Goal: Task Accomplishment & Management: Use online tool/utility

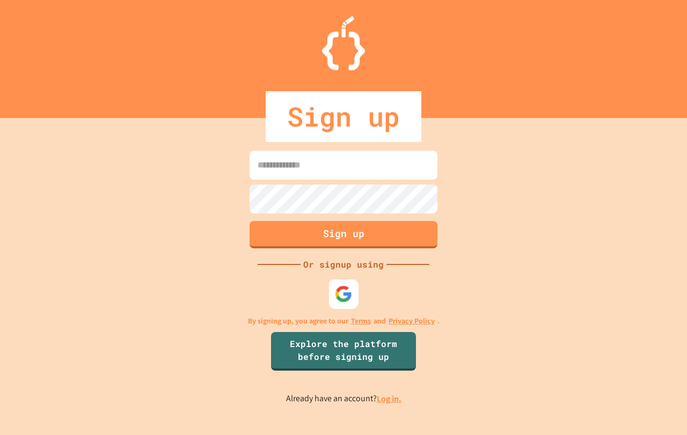
click at [351, 298] on img at bounding box center [344, 294] width 18 height 18
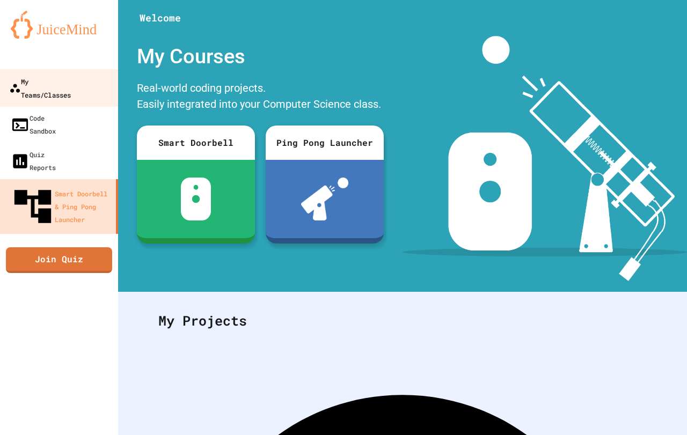
click at [58, 75] on div "My Teams/Classes" at bounding box center [40, 88] width 62 height 26
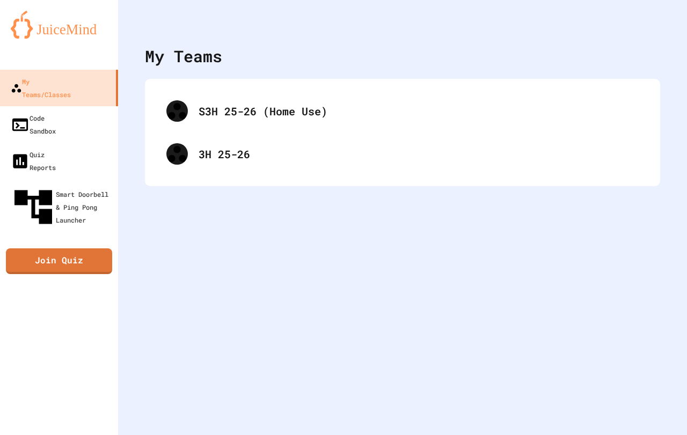
drag, startPoint x: 362, startPoint y: 325, endPoint x: 297, endPoint y: 311, distance: 66.4
click at [297, 311] on div "My Teams S3H 25-26 (Home Use) 3H 25-26" at bounding box center [402, 217] width 569 height 435
drag, startPoint x: 297, startPoint y: 311, endPoint x: 641, endPoint y: 344, distance: 345.4
click at [643, 345] on div "My Teams S3H 25-26 (Home Use) 3H 25-26" at bounding box center [402, 217] width 569 height 435
drag, startPoint x: 322, startPoint y: 331, endPoint x: 183, endPoint y: 316, distance: 139.7
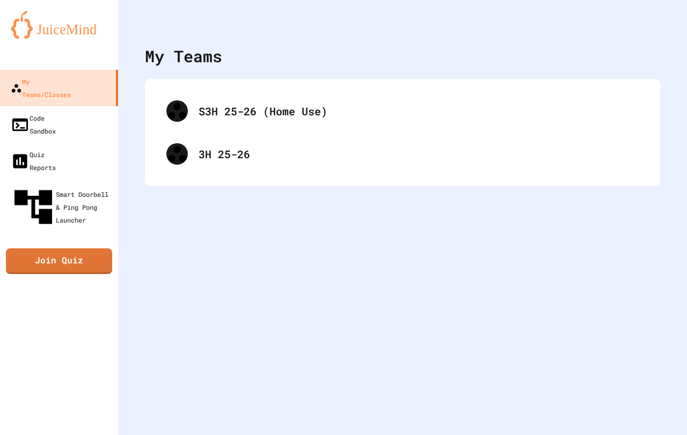
drag, startPoint x: 183, startPoint y: 316, endPoint x: 492, endPoint y: 328, distance: 309.7
click at [492, 328] on div "My Teams S3H 25-26 (Home Use) 3H 25-26" at bounding box center [402, 217] width 569 height 435
drag, startPoint x: 284, startPoint y: 313, endPoint x: 664, endPoint y: 231, distance: 389.1
click at [664, 231] on div "My Teams S3H 25-26 (Home Use) 3H 25-26" at bounding box center [402, 217] width 569 height 435
drag, startPoint x: 91, startPoint y: 328, endPoint x: 390, endPoint y: 334, distance: 298.8
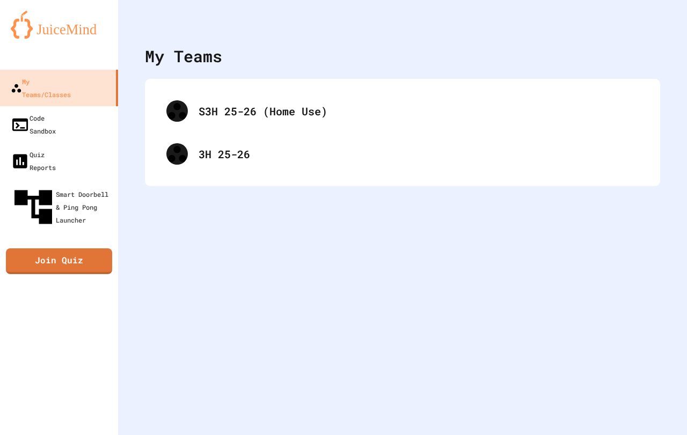
click at [390, 334] on div "My Teams S3H 25-26 (Home Use) 3H 25-26" at bounding box center [402, 217] width 569 height 435
drag, startPoint x: 323, startPoint y: 293, endPoint x: 216, endPoint y: 275, distance: 108.8
click at [162, 278] on div "My Teams S3H 25-26 (Home Use) 3H 25-26" at bounding box center [402, 217] width 569 height 435
drag, startPoint x: 640, startPoint y: 265, endPoint x: 214, endPoint y: 266, distance: 426.4
click at [208, 265] on div "My Teams S3H 25-26 (Home Use) 3H 25-26" at bounding box center [402, 217] width 569 height 435
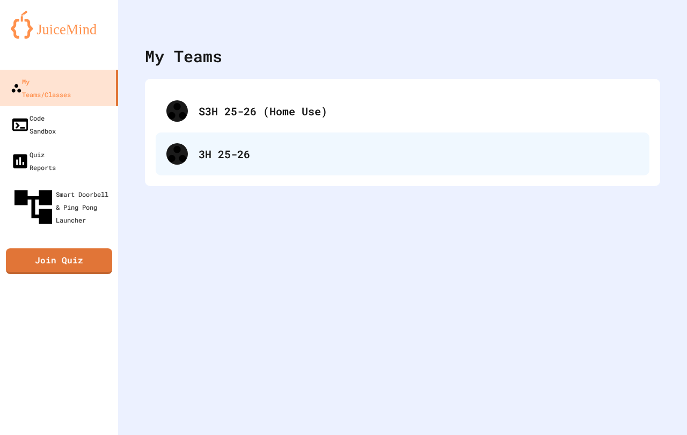
click at [179, 162] on div at bounding box center [176, 153] width 21 height 21
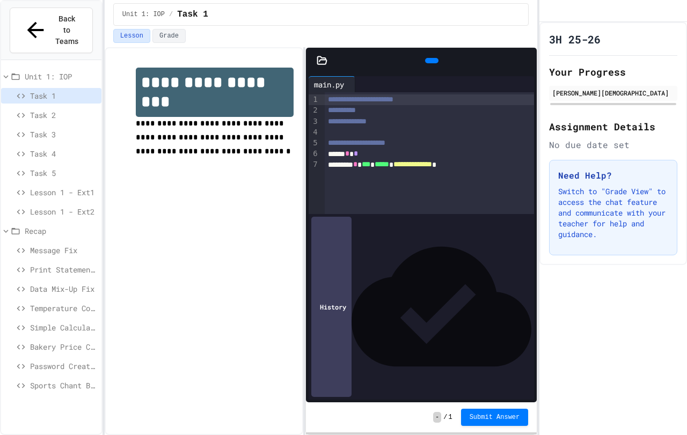
click at [60, 264] on span "Print Statement Repair" at bounding box center [63, 269] width 67 height 11
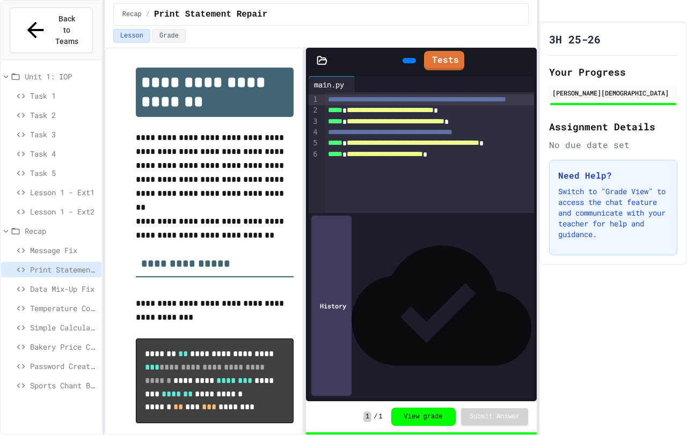
click at [61, 283] on span "Data Mix-Up Fix" at bounding box center [63, 288] width 67 height 11
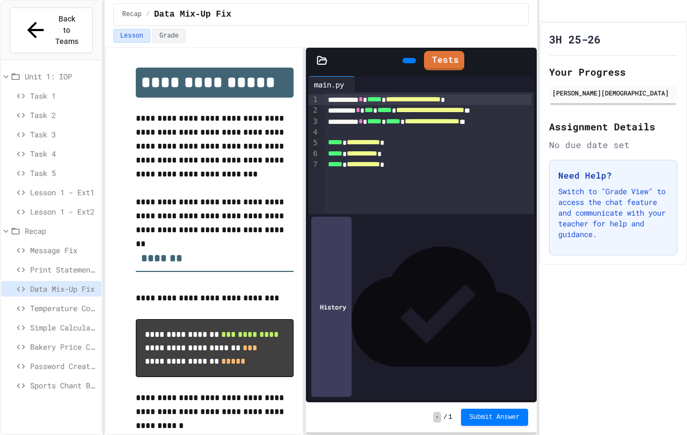
click at [80, 245] on span "Message Fix" at bounding box center [63, 250] width 67 height 11
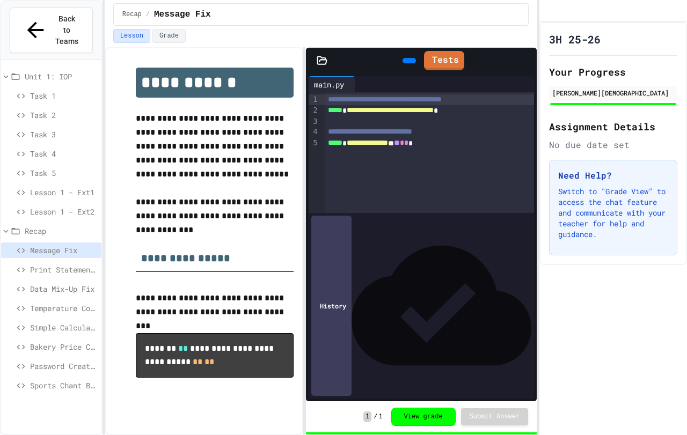
click at [80, 264] on span "Print Statement Repair" at bounding box center [63, 269] width 67 height 11
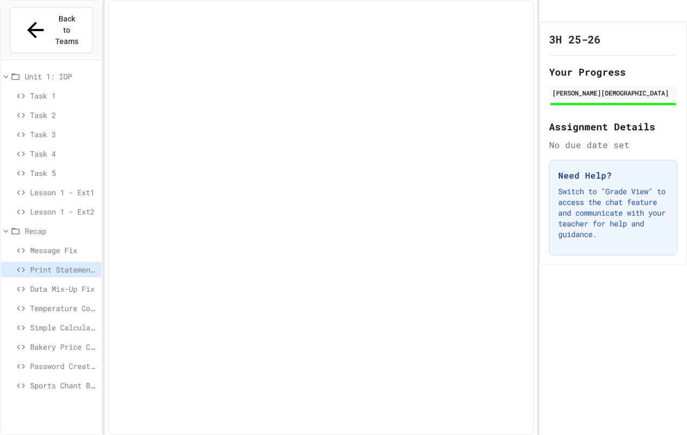
click at [81, 283] on span "Data Mix-Up Fix" at bounding box center [63, 288] width 67 height 11
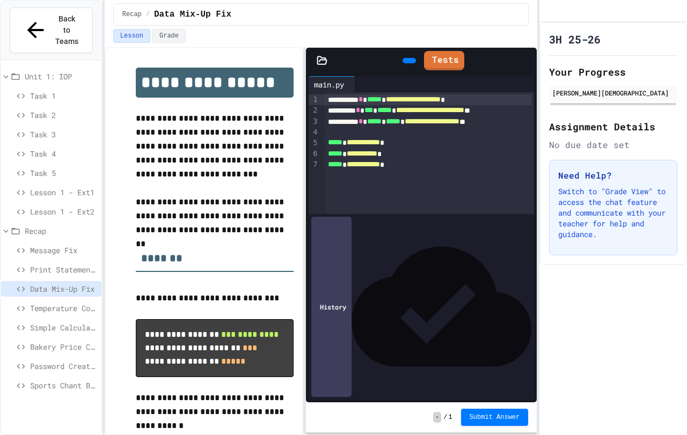
click at [408, 61] on icon at bounding box center [408, 61] width 0 height 0
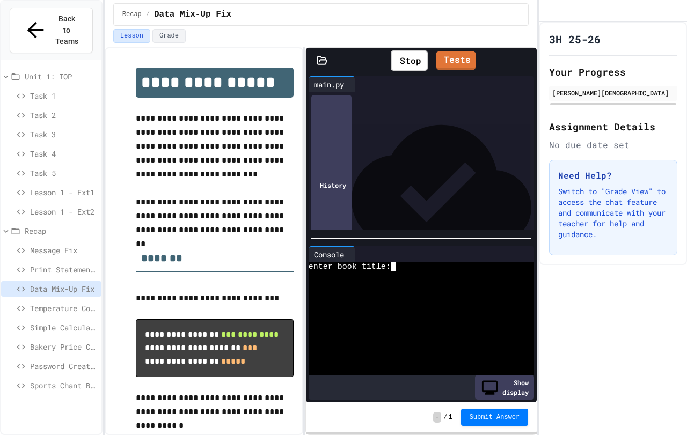
click at [395, 266] on textarea "Terminal input" at bounding box center [397, 266] width 5 height 9
type textarea "***"
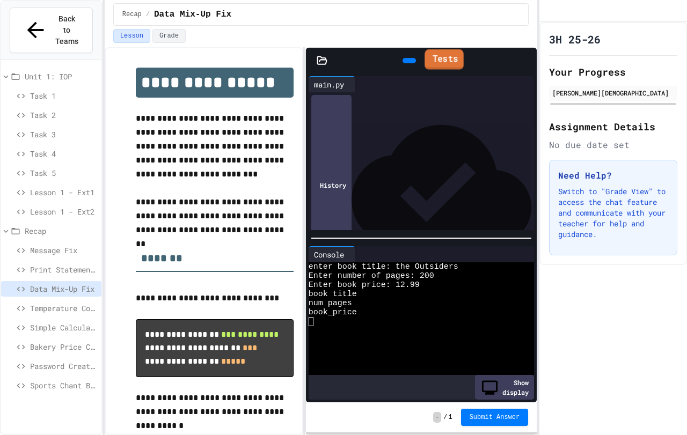
click at [441, 64] on link "Tests" at bounding box center [443, 59] width 39 height 20
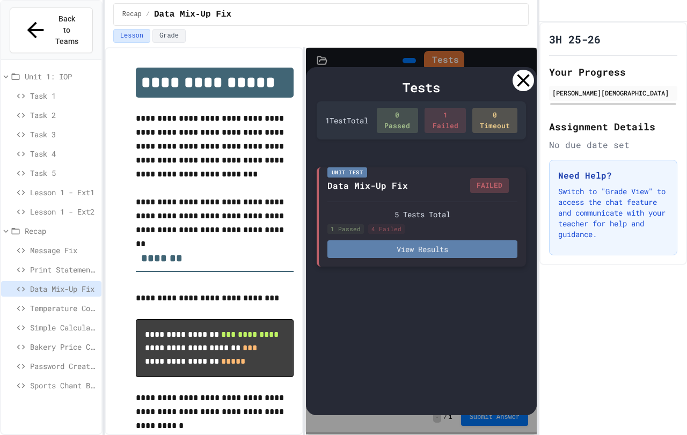
click at [361, 247] on button "View Results" at bounding box center [422, 249] width 190 height 18
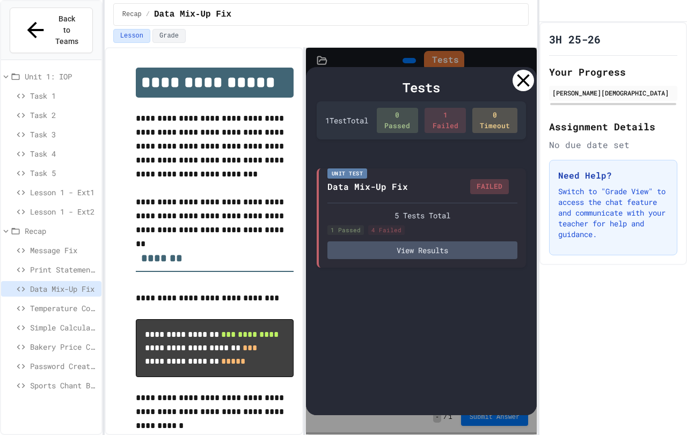
click at [526, 77] on icon at bounding box center [523, 80] width 12 height 12
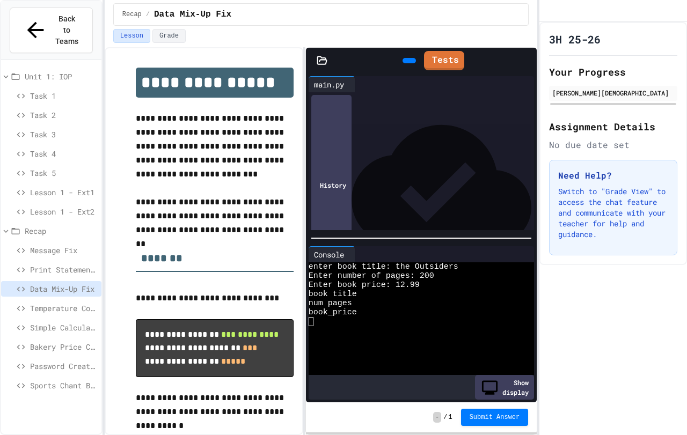
click at [440, 100] on span "**********" at bounding box center [413, 99] width 55 height 8
click at [464, 109] on span "**********" at bounding box center [430, 110] width 68 height 8
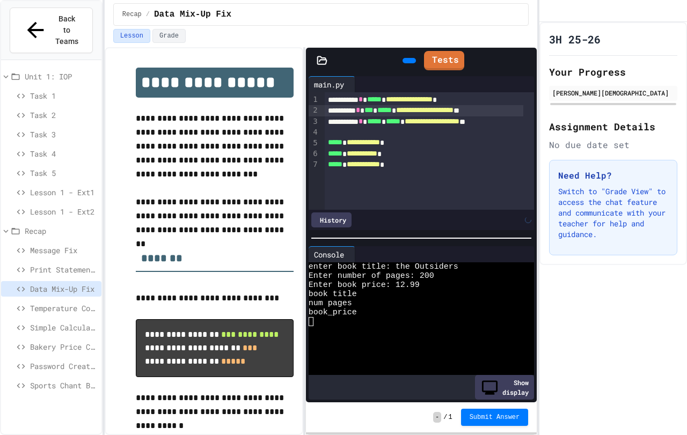
scroll to position [0, 5]
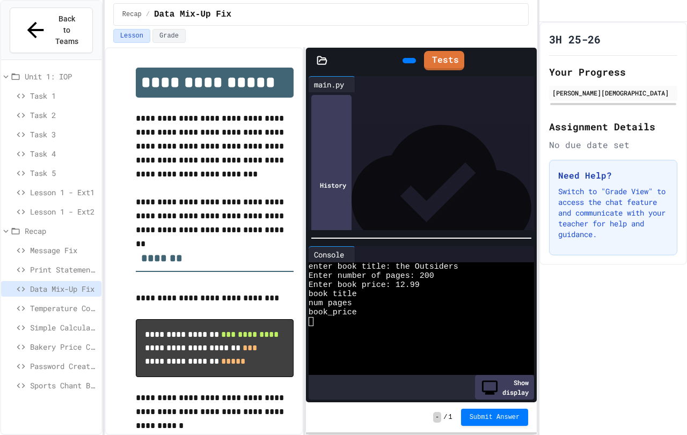
click at [492, 116] on div "**********" at bounding box center [424, 121] width 198 height 11
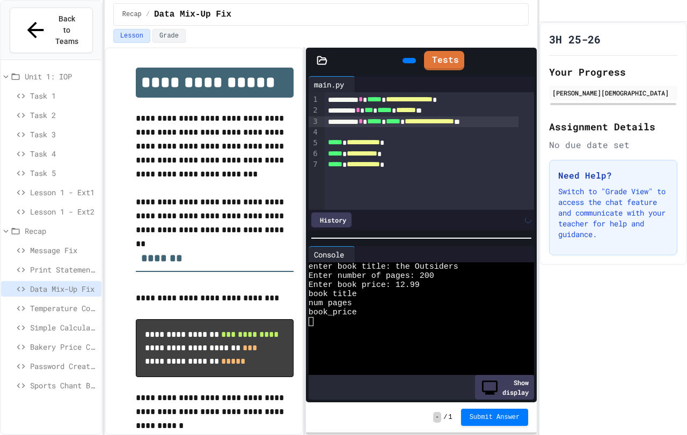
scroll to position [0, 0]
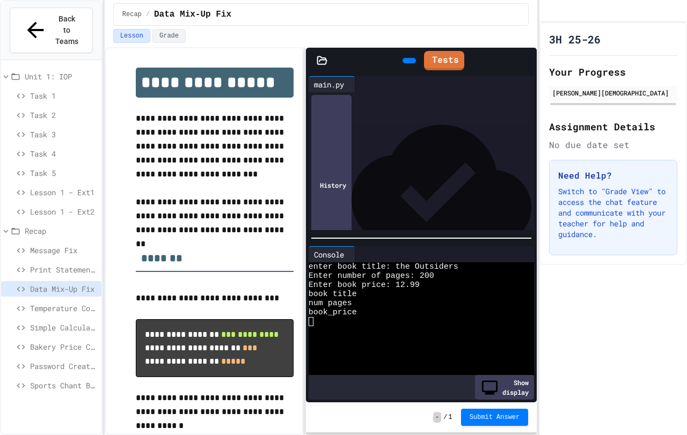
click at [402, 60] on div at bounding box center [408, 60] width 13 height 5
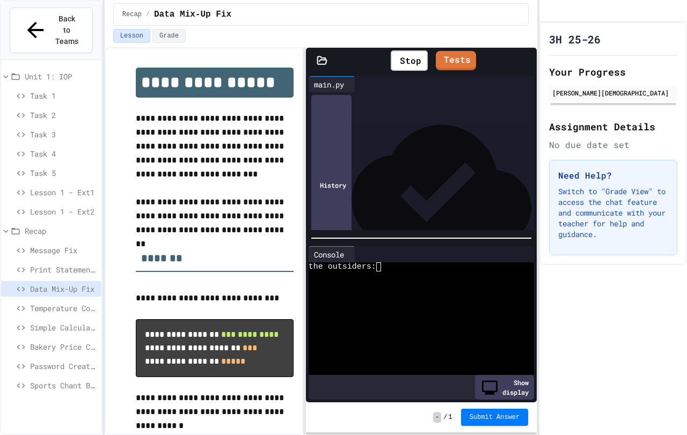
click at [393, 266] on div "the outsiders:" at bounding box center [412, 266] width 208 height 9
click at [432, 100] on span "**********" at bounding box center [409, 99] width 47 height 8
click at [348, 219] on div "History" at bounding box center [331, 185] width 40 height 180
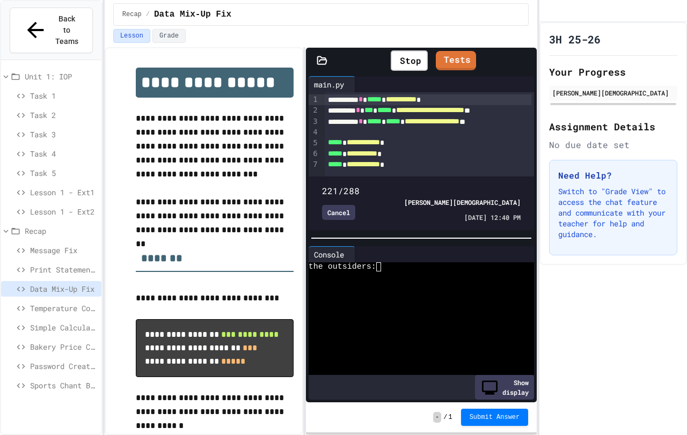
type input "***"
drag, startPoint x: 506, startPoint y: 170, endPoint x: 465, endPoint y: 175, distance: 41.1
click at [322, 185] on span at bounding box center [322, 185] width 0 height 0
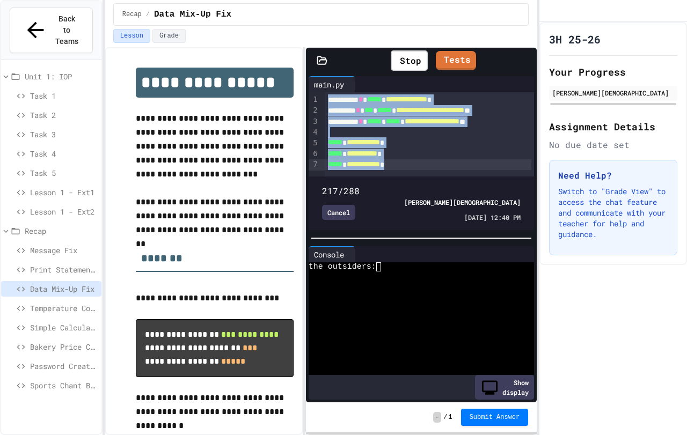
drag, startPoint x: 329, startPoint y: 101, endPoint x: 460, endPoint y: 133, distance: 134.3
click at [460, 133] on div "**********" at bounding box center [429, 134] width 209 height 84
copy div "**********"
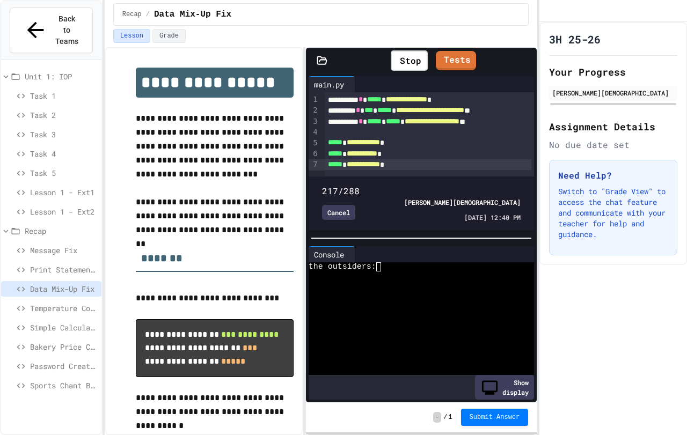
click at [341, 210] on div "Cancel" at bounding box center [338, 212] width 33 height 15
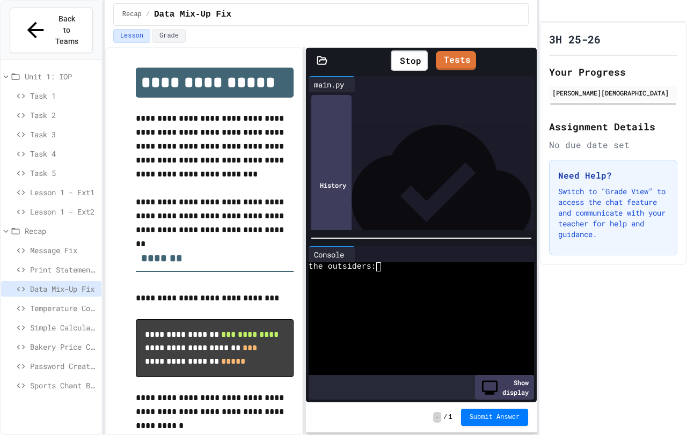
drag, startPoint x: 418, startPoint y: 167, endPoint x: 293, endPoint y: 84, distance: 149.7
click at [293, 84] on div "**********" at bounding box center [321, 241] width 432 height 388
click at [427, 100] on span "**********" at bounding box center [406, 99] width 41 height 8
click at [394, 56] on div "Stop" at bounding box center [408, 60] width 37 height 20
click at [408, 61] on icon at bounding box center [408, 61] width 0 height 0
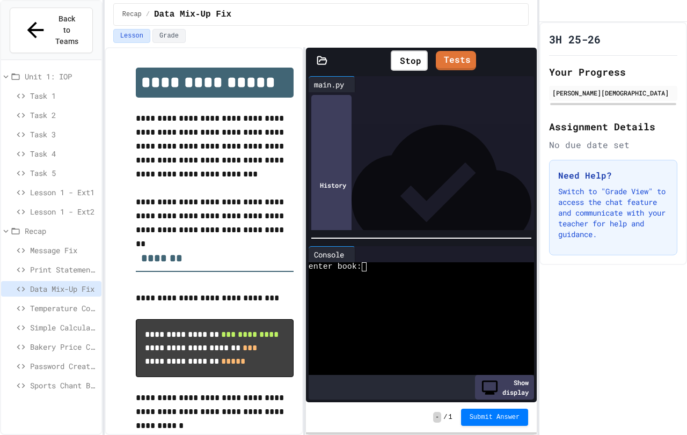
click at [424, 97] on span "**********" at bounding box center [405, 99] width 39 height 8
click at [410, 61] on div "Stop" at bounding box center [408, 60] width 37 height 20
click at [373, 65] on div "Tests" at bounding box center [432, 60] width 188 height 25
click at [402, 63] on div at bounding box center [408, 60] width 13 height 5
click at [391, 146] on div "**** * * ***** * ***** *" at bounding box center [428, 143] width 207 height 11
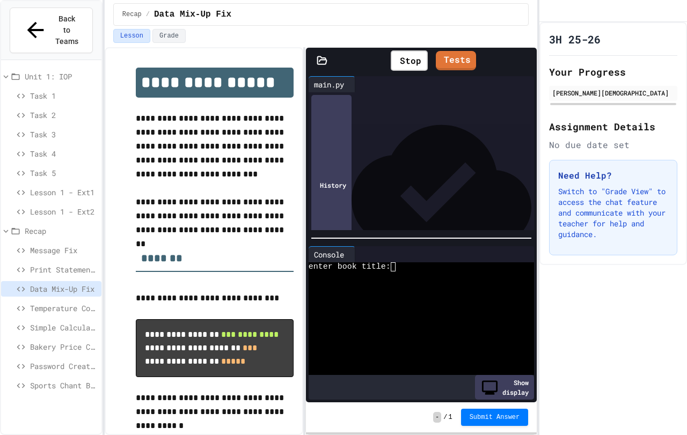
click at [377, 157] on span "**********" at bounding box center [361, 154] width 31 height 8
click at [400, 64] on icon at bounding box center [403, 67] width 6 height 6
click at [402, 59] on div at bounding box center [408, 60] width 13 height 5
click at [402, 266] on div "enter book title:" at bounding box center [412, 266] width 208 height 9
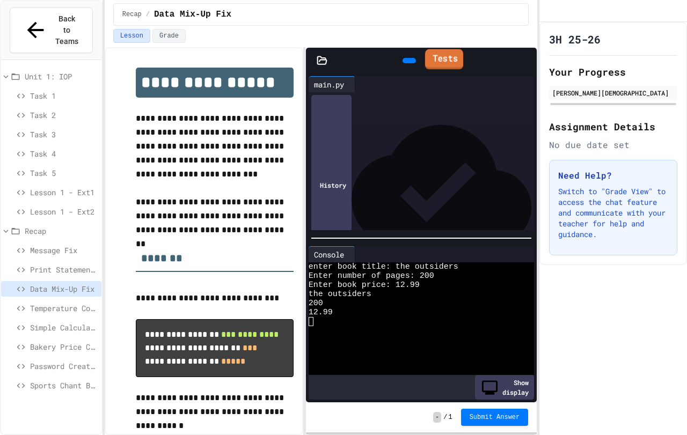
click at [456, 53] on link "Tests" at bounding box center [444, 59] width 38 height 20
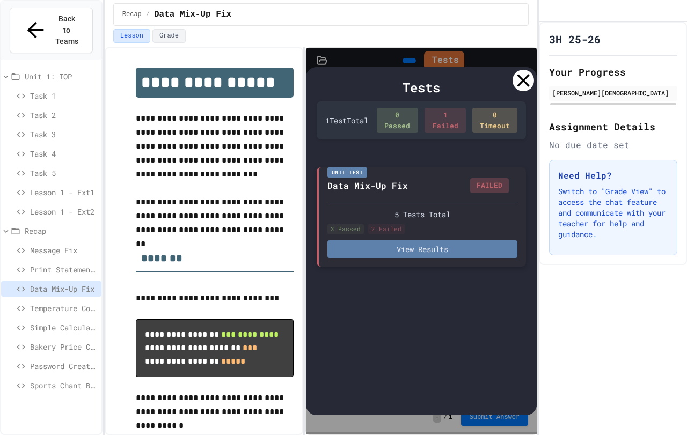
click at [438, 249] on button "View Results" at bounding box center [422, 249] width 190 height 18
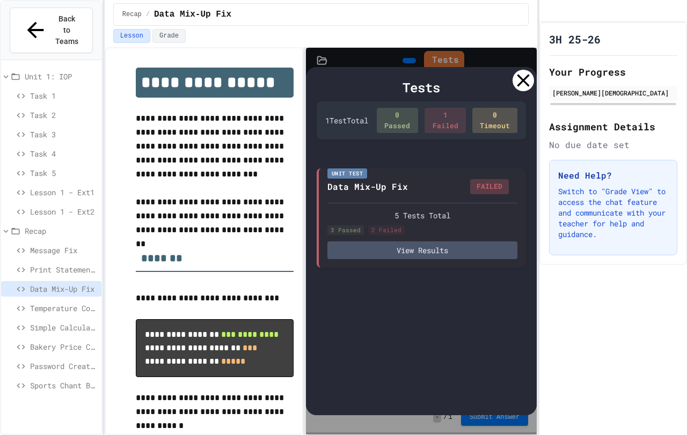
click at [519, 80] on icon at bounding box center [522, 80] width 21 height 21
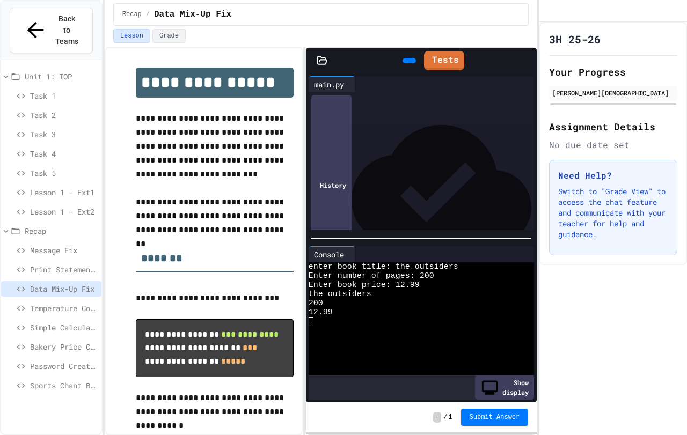
drag, startPoint x: 313, startPoint y: 304, endPoint x: 307, endPoint y: 304, distance: 5.9
click at [462, 374] on div at bounding box center [412, 376] width 208 height 9
click at [405, 344] on div at bounding box center [412, 348] width 208 height 9
click at [418, 339] on div at bounding box center [412, 339] width 208 height 9
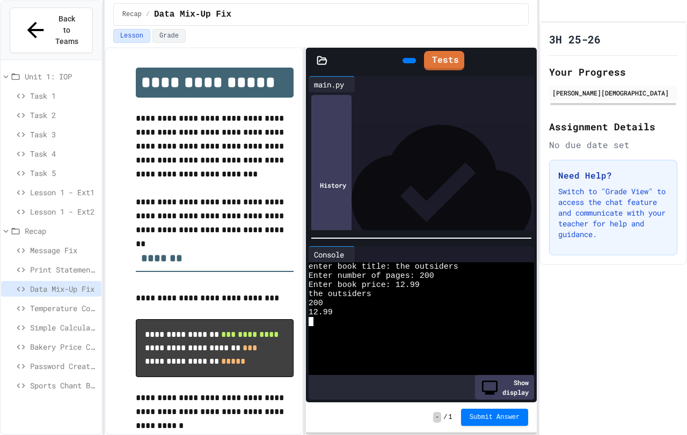
click at [418, 339] on div at bounding box center [412, 339] width 208 height 9
click at [459, 319] on div at bounding box center [412, 321] width 208 height 9
click at [402, 62] on div at bounding box center [408, 60] width 13 height 5
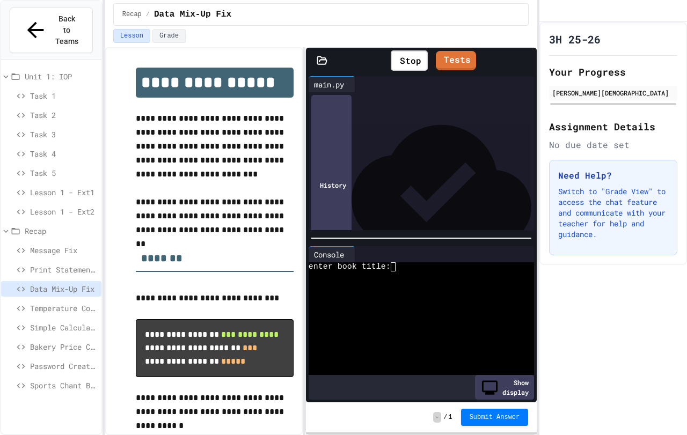
click at [406, 256] on div at bounding box center [439, 254] width 168 height 16
click at [400, 263] on div "enter book title:" at bounding box center [412, 266] width 208 height 9
type textarea "***"
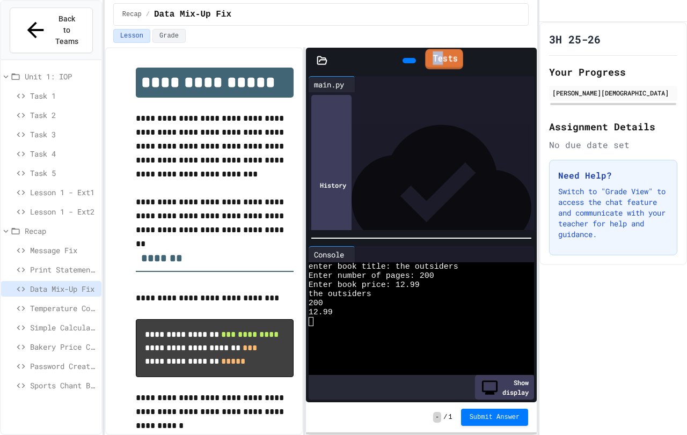
click at [449, 54] on link "Tests" at bounding box center [444, 59] width 38 height 20
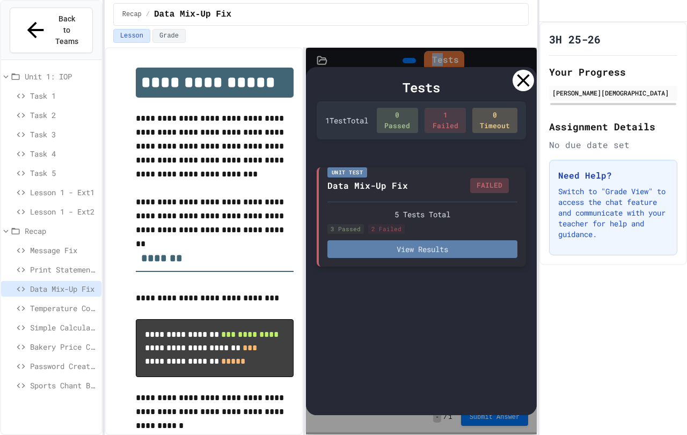
click at [479, 249] on button "View Results" at bounding box center [422, 249] width 190 height 18
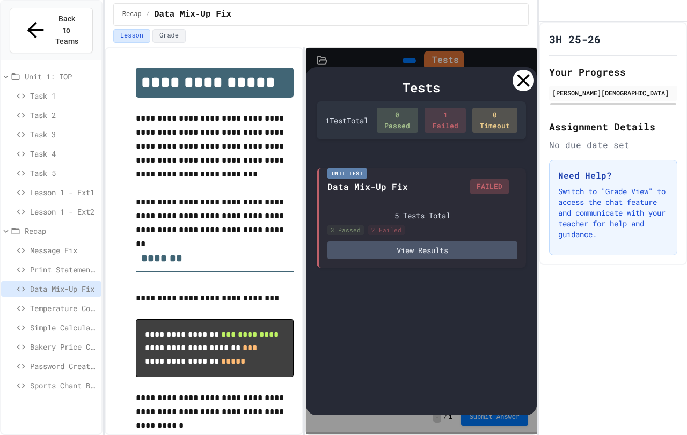
click at [529, 83] on icon at bounding box center [522, 80] width 21 height 21
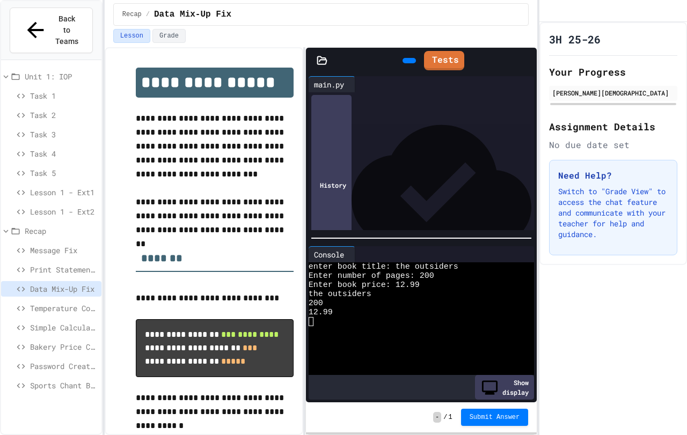
scroll to position [0, 13]
click at [483, 102] on div "**********" at bounding box center [428, 99] width 207 height 11
